Goal: Transaction & Acquisition: Book appointment/travel/reservation

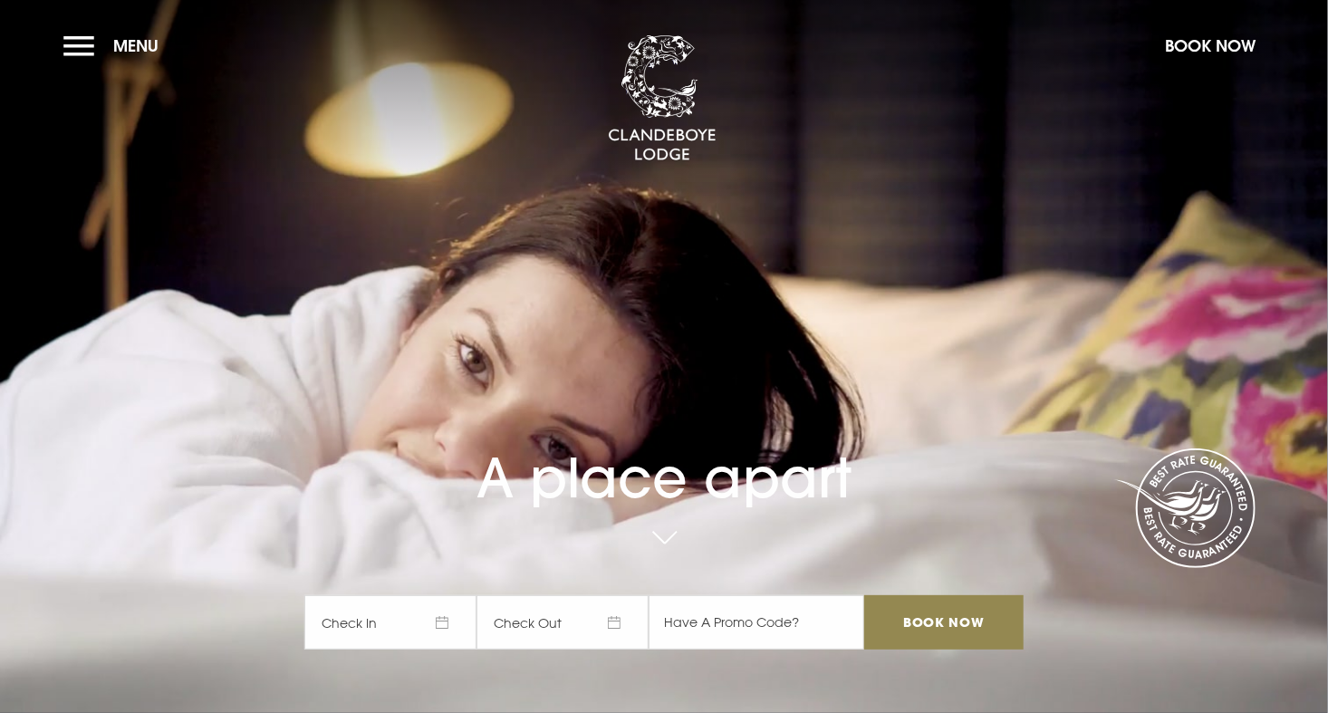
click at [342, 631] on span "Check In" at bounding box center [390, 622] width 172 height 54
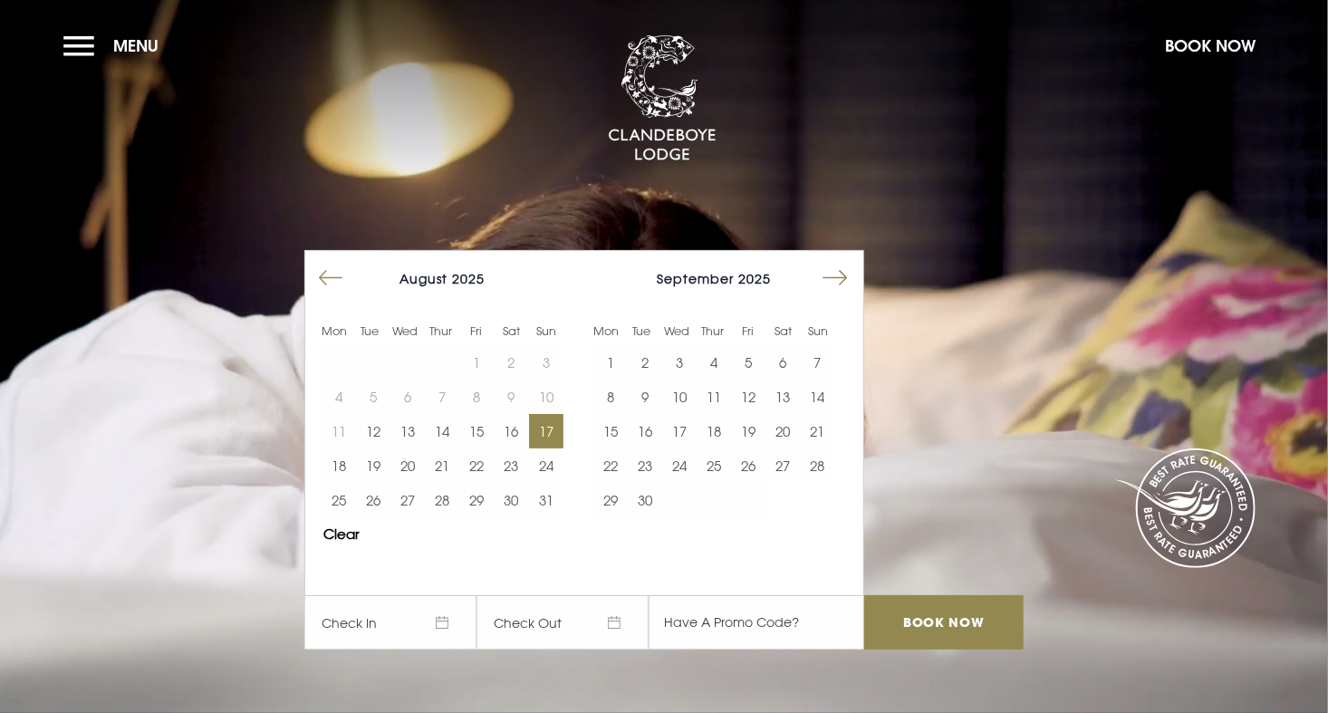
click at [552, 431] on button "17" at bounding box center [546, 431] width 34 height 34
click at [382, 457] on button "19" at bounding box center [373, 465] width 34 height 34
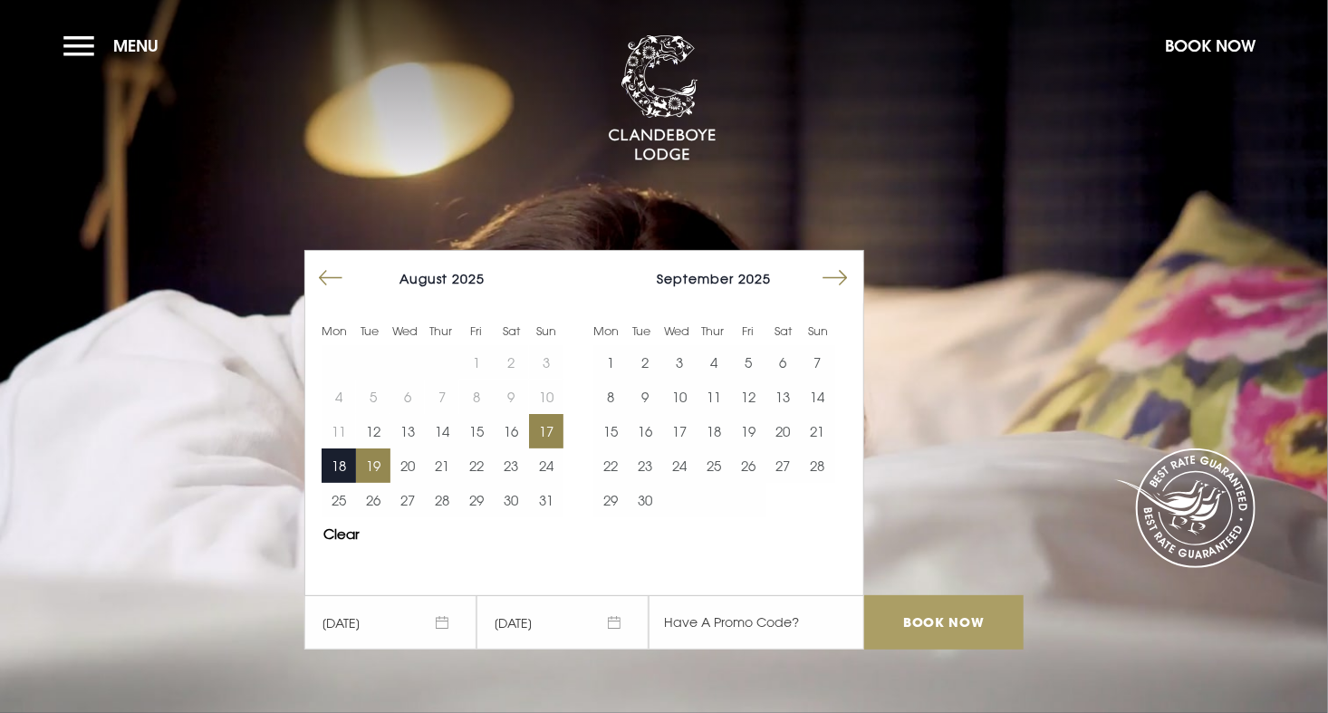
click at [932, 627] on input "Book Now" at bounding box center [943, 622] width 159 height 54
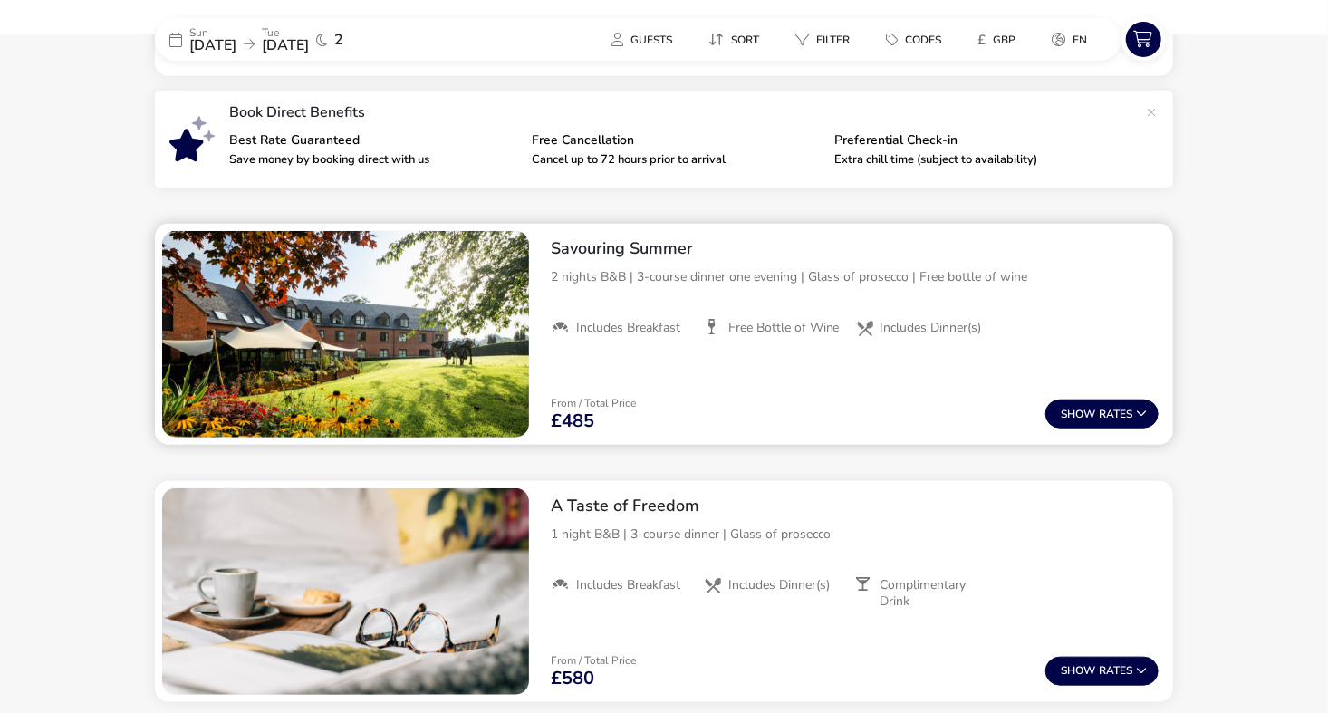
scroll to position [557, 0]
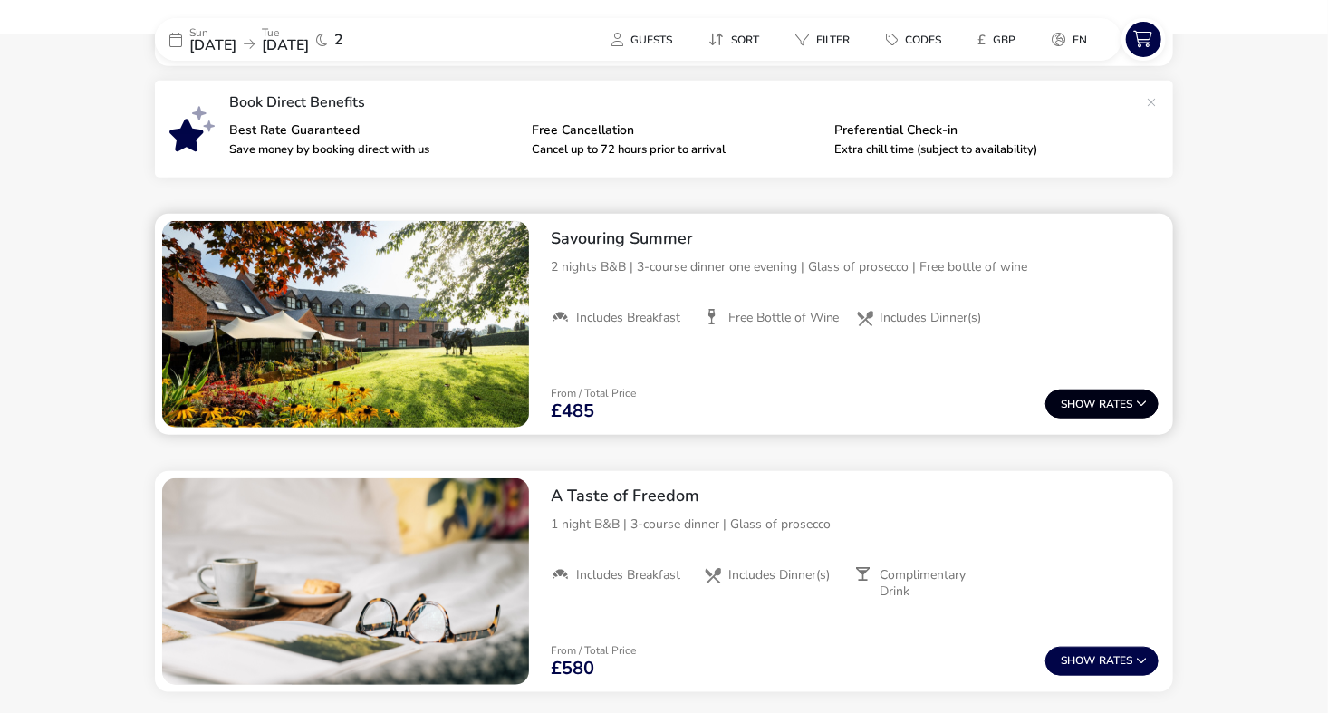
click at [1116, 404] on button "Show Rates" at bounding box center [1101, 404] width 113 height 29
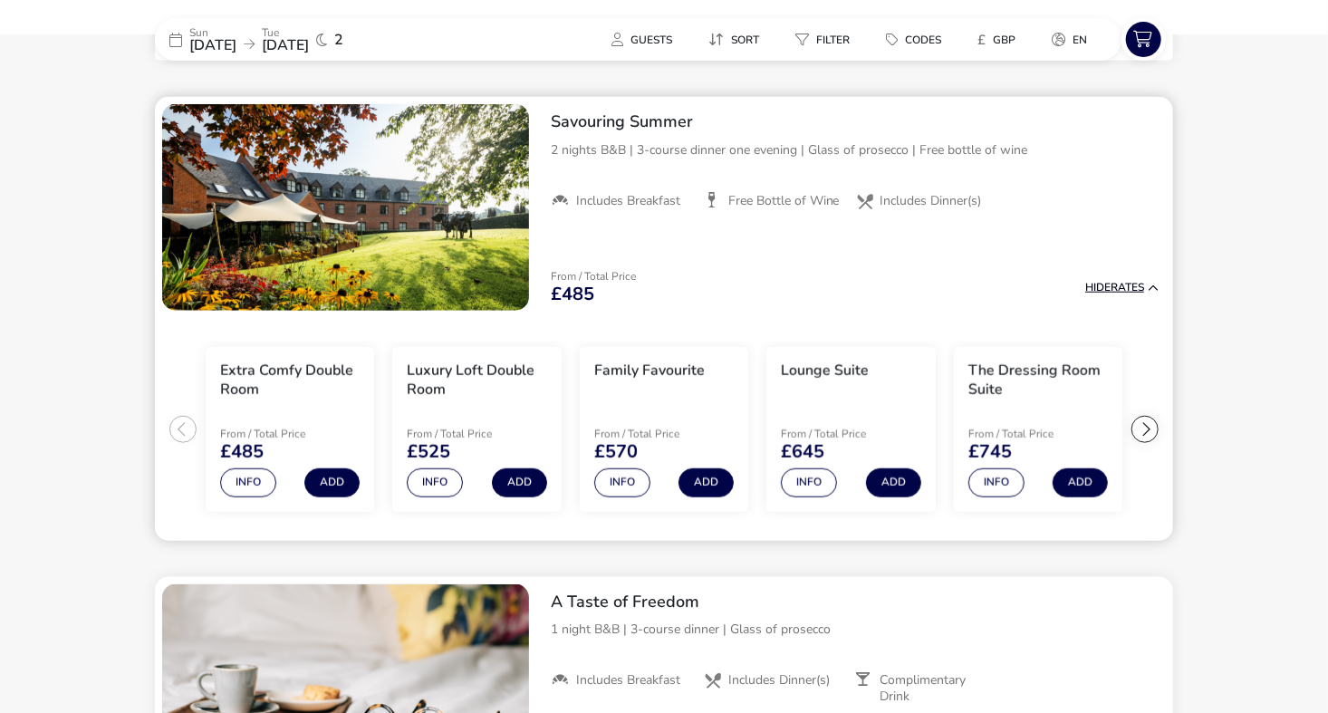
scroll to position [680, 0]
